Goal: Find contact information: Find contact information

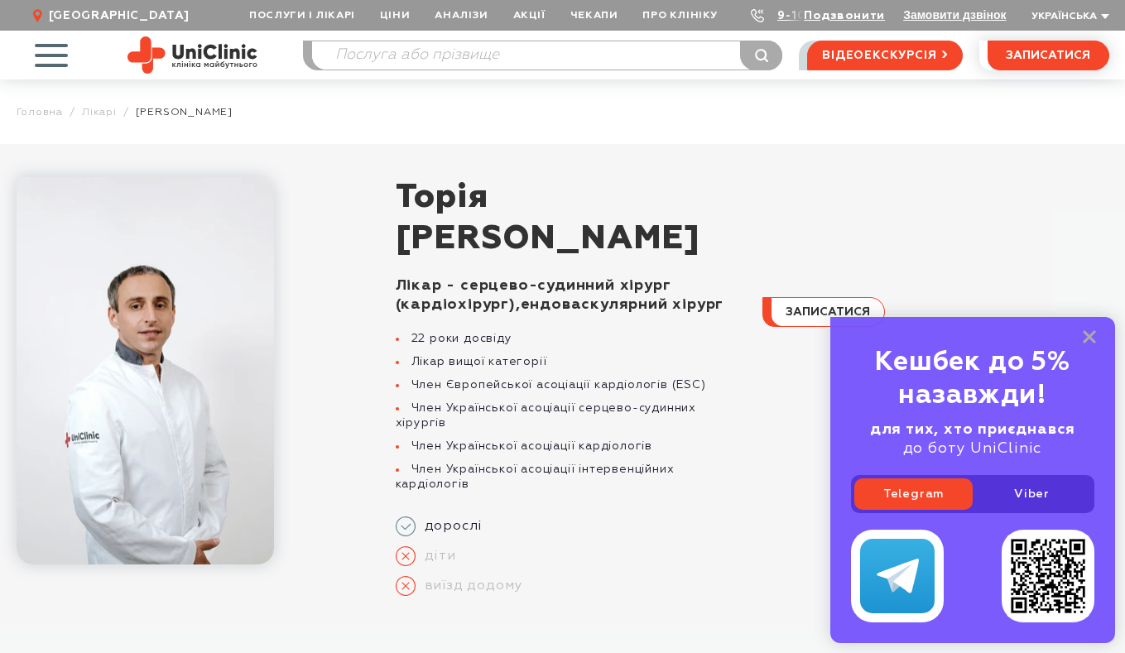
click at [787, 17] on div "Подзвонити" at bounding box center [834, 15] width 99 height 17
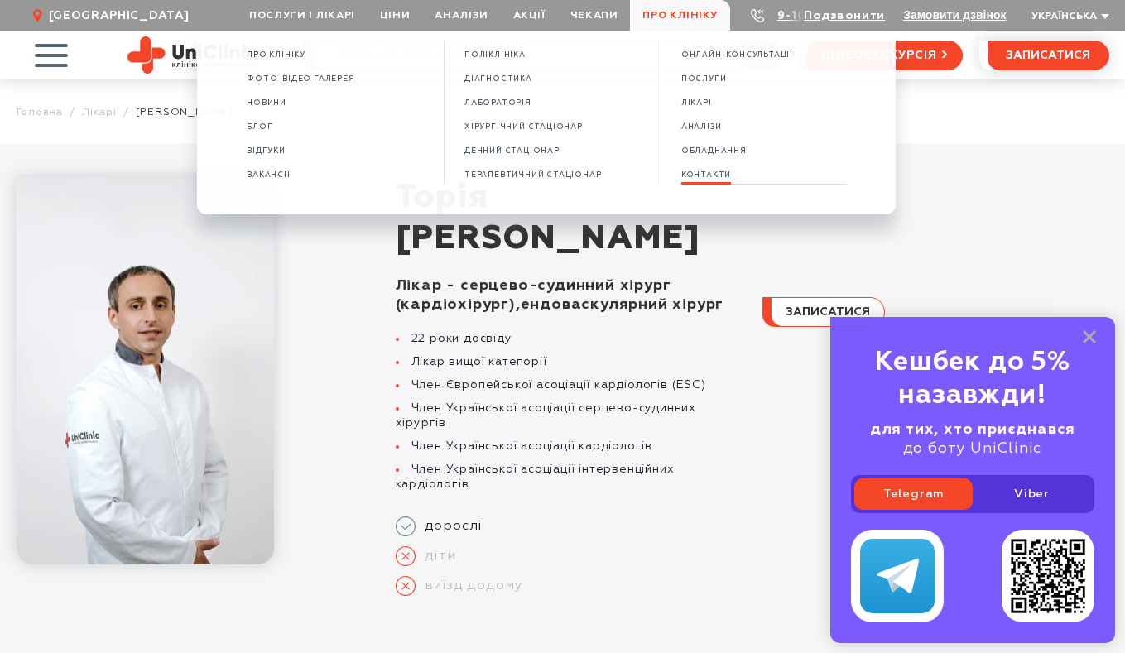
click at [723, 178] on span "КОНТАКТИ" at bounding box center [706, 174] width 50 height 9
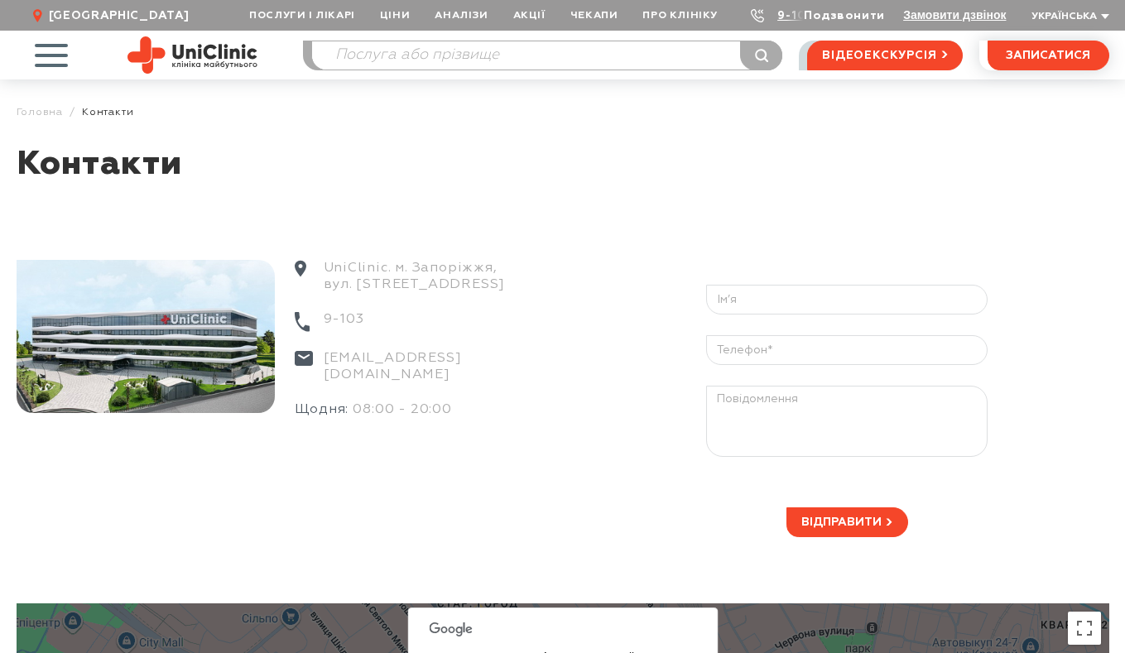
click at [828, 16] on link "Подзвонити" at bounding box center [844, 16] width 81 height 12
